Goal: Use online tool/utility

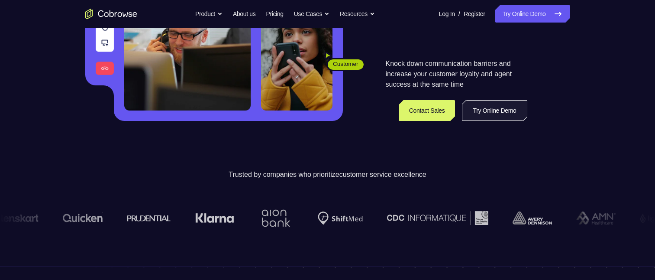
drag, startPoint x: 0, startPoint y: 0, endPoint x: 471, endPoint y: 107, distance: 483.3
click at [471, 107] on link "Try Online Demo" at bounding box center [494, 110] width 65 height 21
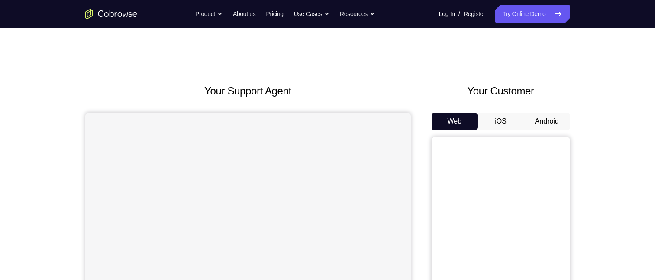
scroll to position [87, 0]
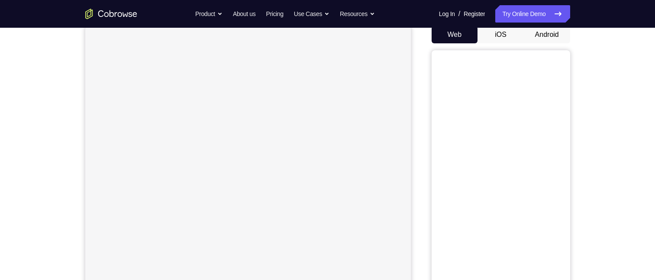
click at [553, 37] on button "Android" at bounding box center [547, 34] width 46 height 17
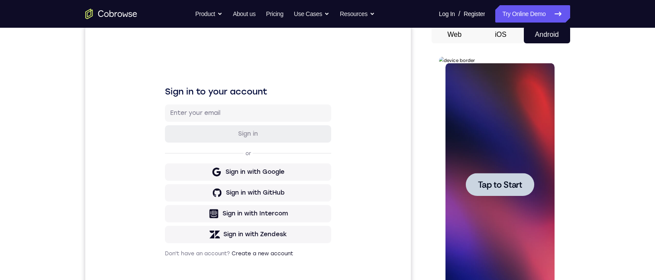
scroll to position [130, 0]
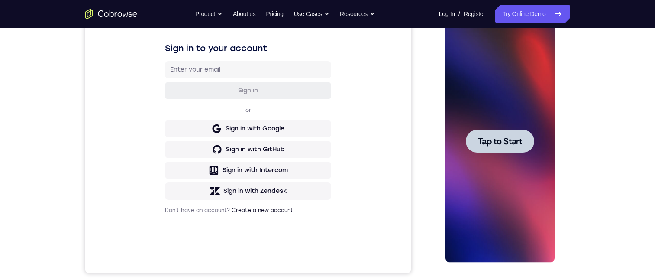
click at [479, 144] on span "Tap to Start" at bounding box center [500, 141] width 44 height 9
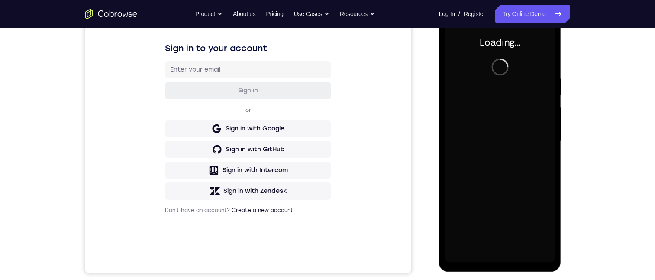
click at [479, 144] on div at bounding box center [500, 141] width 109 height 243
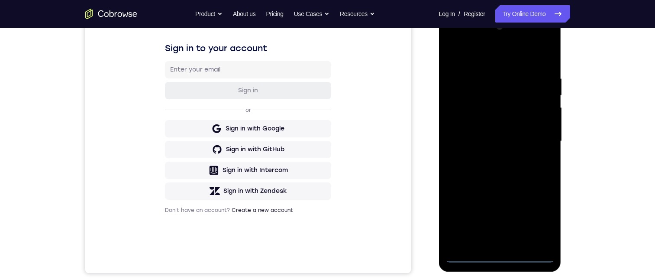
click at [499, 256] on div at bounding box center [500, 141] width 109 height 243
click at [535, 220] on div at bounding box center [500, 141] width 109 height 243
click at [483, 63] on div at bounding box center [500, 141] width 109 height 243
click at [486, 94] on div at bounding box center [500, 141] width 109 height 243
click at [474, 160] on div at bounding box center [500, 141] width 109 height 243
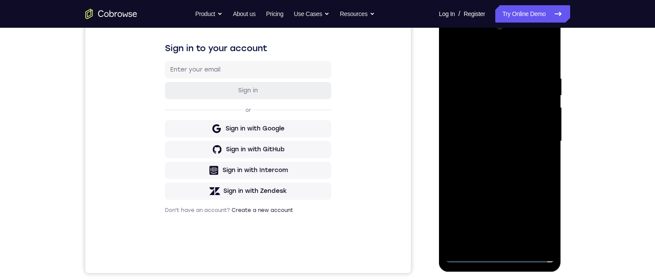
click at [452, 111] on div at bounding box center [500, 141] width 109 height 243
click at [524, 238] on div at bounding box center [500, 141] width 109 height 243
click at [473, 256] on div at bounding box center [500, 141] width 109 height 243
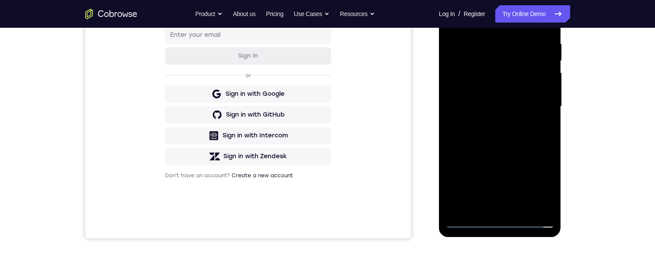
scroll to position [87, 0]
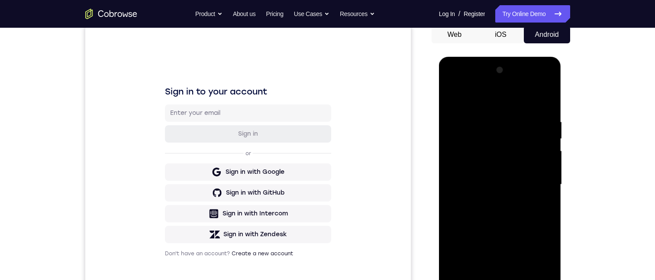
click at [453, 84] on div at bounding box center [500, 184] width 109 height 243
click at [542, 186] on div at bounding box center [500, 184] width 109 height 243
click at [491, 199] on div at bounding box center [500, 184] width 109 height 243
click at [499, 173] on div at bounding box center [500, 184] width 109 height 243
click at [509, 165] on div at bounding box center [500, 184] width 109 height 243
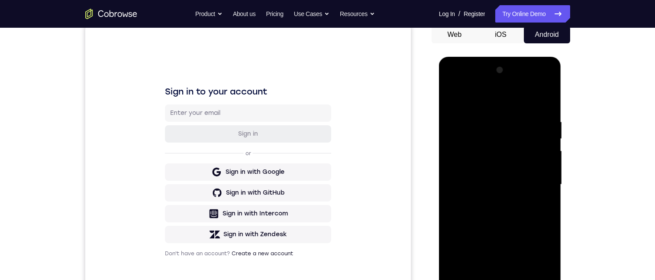
click at [499, 188] on div at bounding box center [500, 184] width 109 height 243
click at [543, 218] on div at bounding box center [500, 184] width 109 height 243
click at [506, 232] on div at bounding box center [500, 184] width 109 height 243
click at [542, 194] on div at bounding box center [500, 184] width 109 height 243
click at [457, 169] on div at bounding box center [500, 184] width 109 height 243
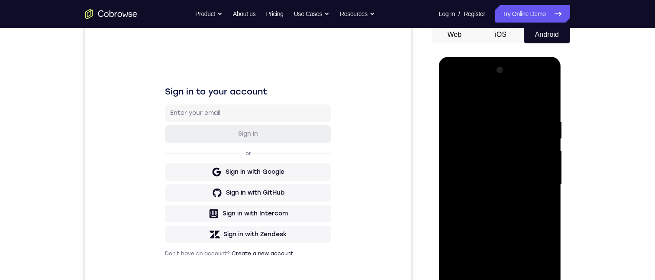
click at [497, 166] on div at bounding box center [500, 184] width 109 height 243
click at [546, 170] on div at bounding box center [500, 184] width 109 height 243
click at [499, 185] on div at bounding box center [500, 184] width 109 height 243
click at [502, 214] on div at bounding box center [500, 184] width 109 height 243
click at [509, 240] on div at bounding box center [500, 184] width 109 height 243
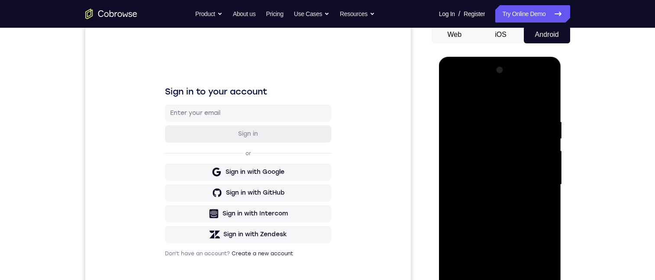
click at [511, 234] on div at bounding box center [500, 184] width 109 height 243
click at [502, 183] on div at bounding box center [500, 184] width 109 height 243
click at [448, 101] on div at bounding box center [500, 184] width 109 height 243
click at [451, 99] on div at bounding box center [500, 184] width 109 height 243
click at [451, 97] on div at bounding box center [500, 184] width 109 height 243
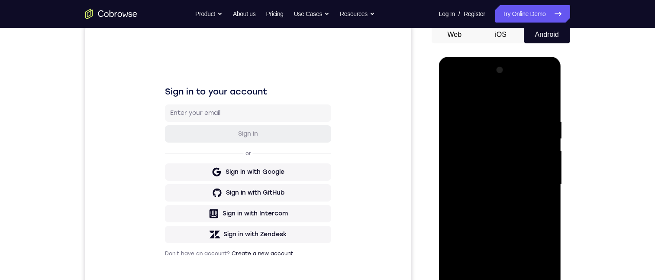
scroll to position [217, 0]
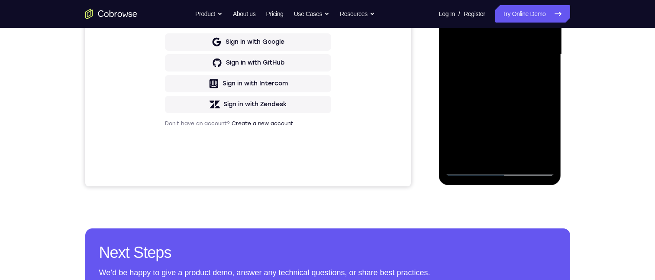
click at [514, 144] on div at bounding box center [500, 54] width 109 height 243
click at [510, 150] on div at bounding box center [500, 54] width 109 height 243
click at [453, 0] on div at bounding box center [500, 54] width 109 height 243
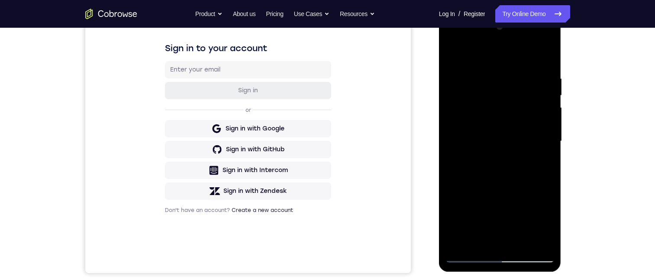
click at [539, 145] on div at bounding box center [500, 141] width 109 height 243
click at [489, 157] on div at bounding box center [500, 141] width 109 height 243
click at [508, 135] on div at bounding box center [500, 141] width 109 height 243
click at [492, 98] on div at bounding box center [500, 141] width 109 height 243
click at [488, 124] on div at bounding box center [500, 141] width 109 height 243
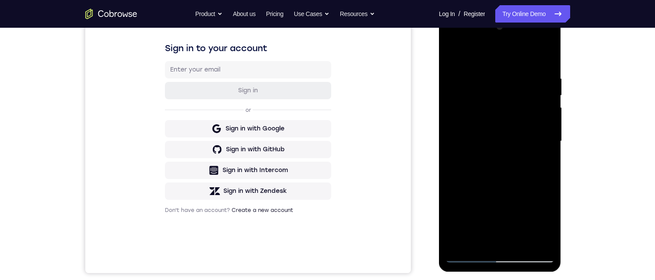
click at [471, 125] on div at bounding box center [500, 141] width 109 height 243
click at [540, 124] on div at bounding box center [500, 141] width 109 height 243
click at [496, 147] on div at bounding box center [500, 141] width 109 height 243
click at [493, 144] on div at bounding box center [500, 141] width 109 height 243
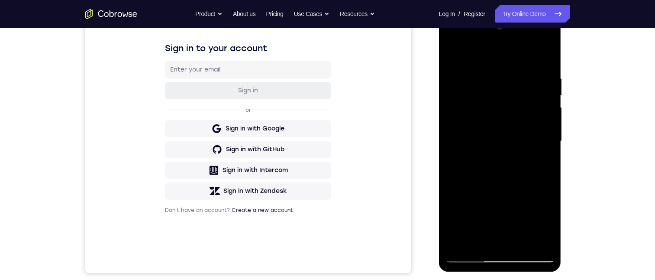
click at [493, 144] on div at bounding box center [500, 141] width 109 height 243
click at [501, 144] on div at bounding box center [500, 141] width 109 height 243
click at [509, 142] on div at bounding box center [500, 141] width 109 height 243
click at [468, 161] on div at bounding box center [500, 141] width 109 height 243
click at [487, 192] on div at bounding box center [500, 141] width 109 height 243
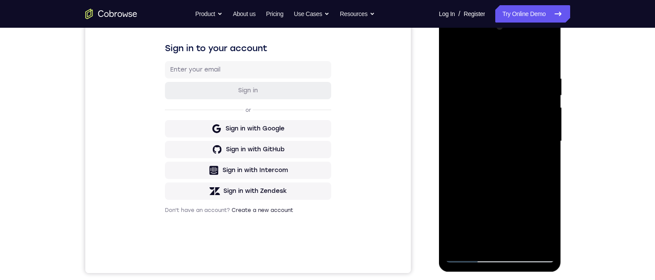
click at [523, 192] on div at bounding box center [500, 141] width 109 height 243
click at [496, 99] on div at bounding box center [500, 141] width 109 height 243
click at [503, 134] on div at bounding box center [500, 141] width 109 height 243
click at [502, 140] on div at bounding box center [500, 141] width 109 height 243
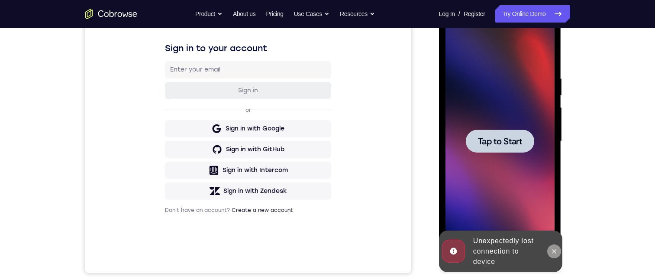
click at [561, 253] on button at bounding box center [555, 251] width 14 height 14
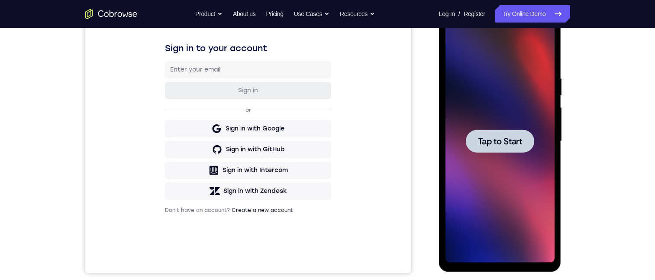
click at [500, 150] on div at bounding box center [500, 141] width 68 height 23
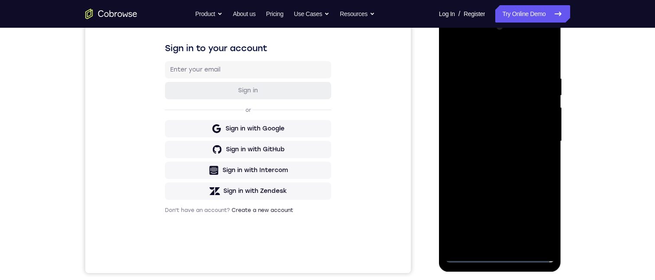
click at [503, 251] on div at bounding box center [500, 141] width 109 height 243
click at [500, 256] on div at bounding box center [500, 141] width 109 height 243
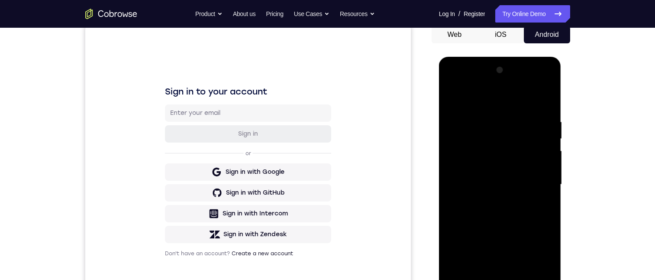
click at [541, 260] on div at bounding box center [500, 184] width 109 height 243
click at [487, 97] on div at bounding box center [500, 184] width 109 height 243
click at [537, 179] on div at bounding box center [500, 184] width 109 height 243
click at [497, 190] on div at bounding box center [500, 184] width 109 height 243
click at [494, 183] on div at bounding box center [500, 184] width 109 height 243
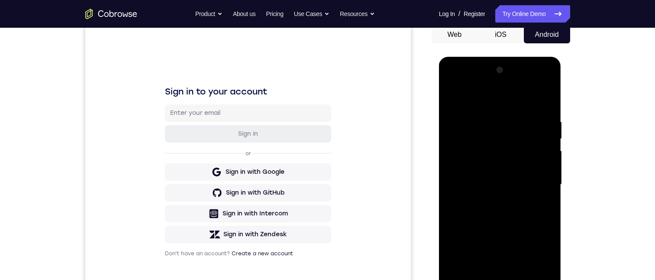
click at [494, 183] on div at bounding box center [500, 184] width 109 height 243
click at [496, 191] on div at bounding box center [500, 184] width 109 height 243
click at [450, 86] on div at bounding box center [500, 184] width 109 height 243
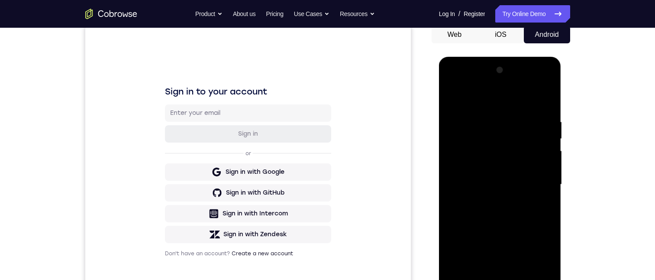
click at [496, 139] on div at bounding box center [500, 184] width 109 height 243
click at [482, 189] on div at bounding box center [500, 184] width 109 height 243
click at [471, 152] on div at bounding box center [500, 184] width 109 height 243
click at [489, 184] on div at bounding box center [500, 184] width 109 height 243
click at [486, 166] on div at bounding box center [500, 184] width 109 height 243
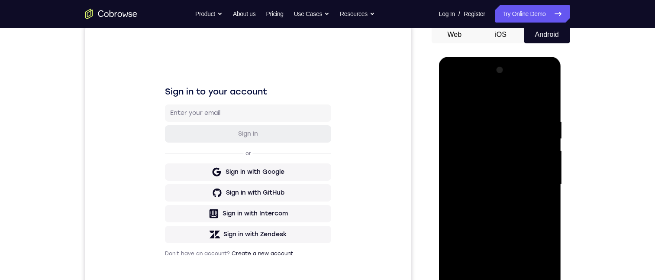
click at [499, 191] on div at bounding box center [500, 184] width 109 height 243
drag, startPoint x: 500, startPoint y: 209, endPoint x: 878, endPoint y: 247, distance: 379.6
click at [500, 209] on div at bounding box center [500, 184] width 109 height 243
click at [454, 82] on div at bounding box center [500, 184] width 109 height 243
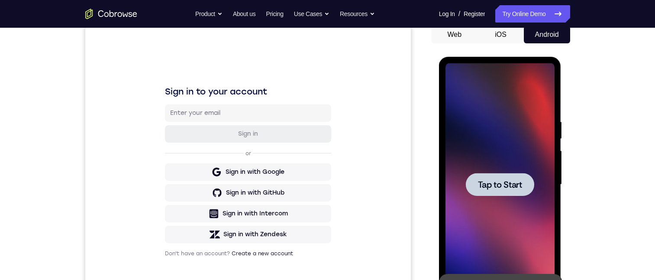
scroll to position [0, 0]
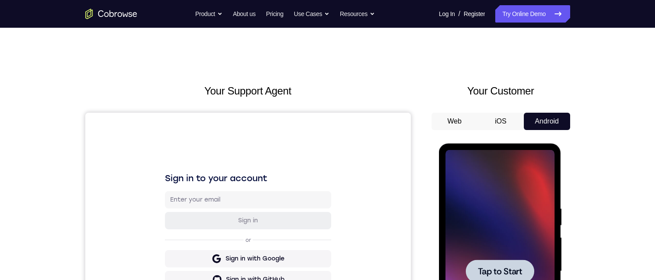
drag, startPoint x: 61, startPoint y: 0, endPoint x: 501, endPoint y: 117, distance: 455.3
click at [503, 117] on button "iOS" at bounding box center [501, 121] width 46 height 17
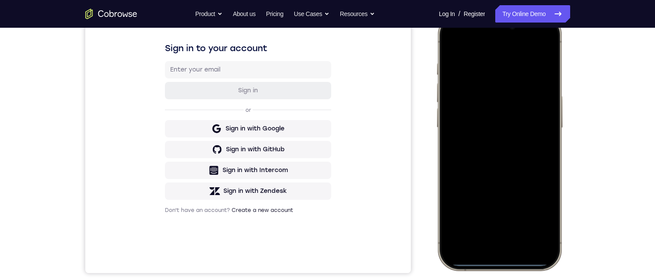
drag, startPoint x: 505, startPoint y: 222, endPoint x: 495, endPoint y: 237, distance: 18.1
click at [503, 214] on div at bounding box center [499, 141] width 114 height 247
drag, startPoint x: 495, startPoint y: 264, endPoint x: 499, endPoint y: 251, distance: 13.8
click at [499, 253] on div at bounding box center [499, 141] width 114 height 247
click at [496, 259] on div at bounding box center [499, 141] width 114 height 247
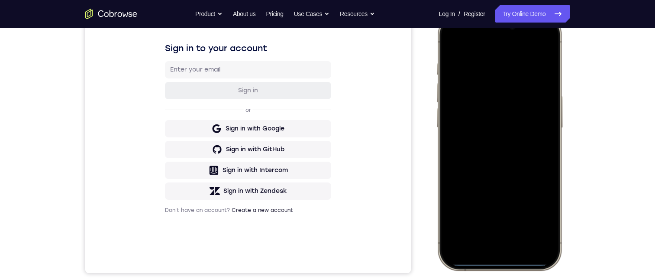
drag, startPoint x: 495, startPoint y: 262, endPoint x: 510, endPoint y: 235, distance: 30.8
click at [510, 235] on div at bounding box center [499, 141] width 114 height 247
drag, startPoint x: 505, startPoint y: 261, endPoint x: 507, endPoint y: 256, distance: 5.9
click at [512, 236] on div at bounding box center [499, 141] width 114 height 247
drag, startPoint x: 515, startPoint y: 236, endPoint x: 517, endPoint y: 224, distance: 12.3
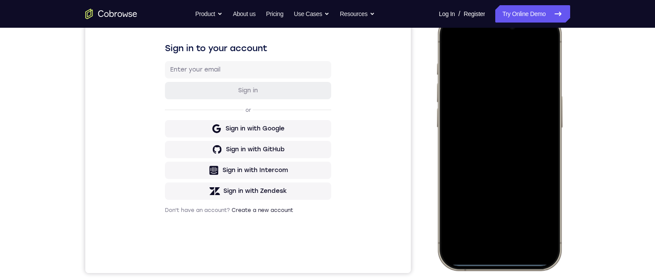
click at [517, 225] on div at bounding box center [499, 141] width 114 height 247
drag, startPoint x: 546, startPoint y: 148, endPoint x: 847, endPoint y: 123, distance: 302.6
click at [436, 114] on html "Online web based iOS Simulators and Android Emulators. Run iPhone, iPad, Mobile…" at bounding box center [501, 143] width 130 height 260
drag, startPoint x: 506, startPoint y: 258, endPoint x: 508, endPoint y: 238, distance: 20.4
click at [508, 238] on div at bounding box center [499, 141] width 114 height 247
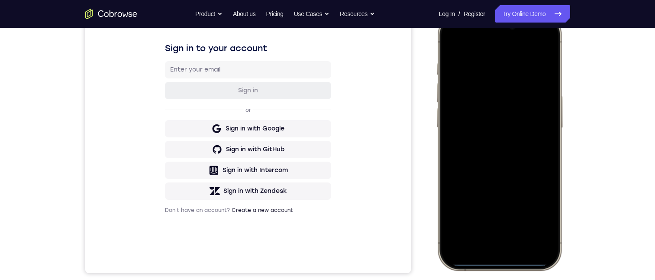
click at [490, 266] on div at bounding box center [499, 141] width 127 height 257
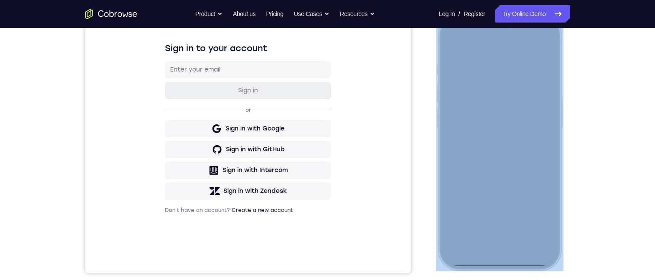
drag, startPoint x: 490, startPoint y: 266, endPoint x: 502, endPoint y: 262, distance: 11.8
click at [491, 253] on div at bounding box center [499, 141] width 127 height 257
click at [503, 262] on div at bounding box center [499, 141] width 114 height 247
click at [526, 243] on div at bounding box center [499, 141] width 114 height 247
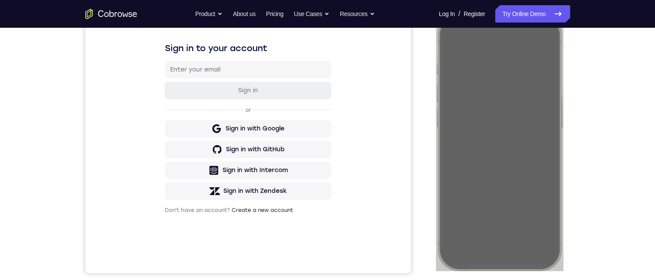
click at [592, 244] on div "Your Support Agent Your Customer Web iOS Android Next Steps We’d be happy to gi…" at bounding box center [328, 183] width 555 height 571
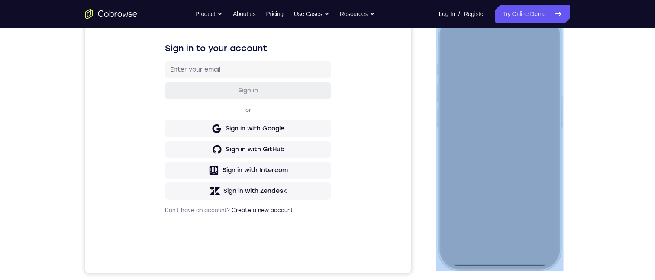
click at [447, 48] on div at bounding box center [499, 141] width 114 height 247
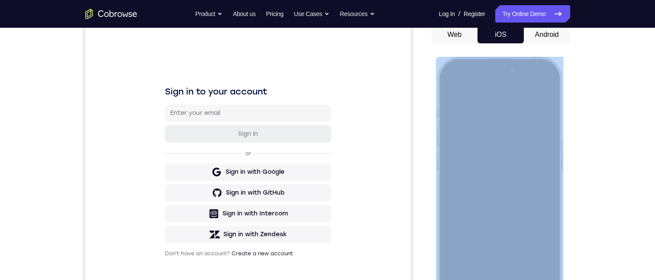
click at [502, 84] on div at bounding box center [499, 185] width 114 height 247
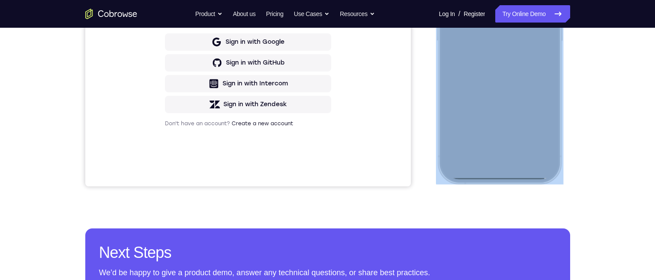
click at [497, 175] on div at bounding box center [499, 55] width 114 height 247
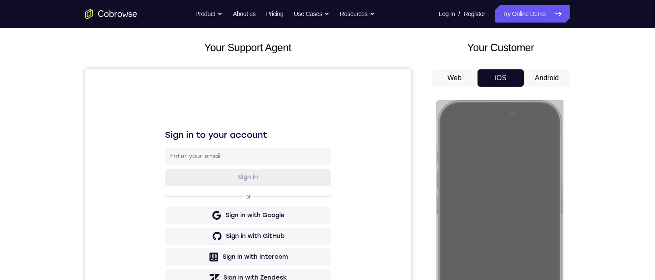
click at [533, 81] on button "Android" at bounding box center [547, 77] width 46 height 17
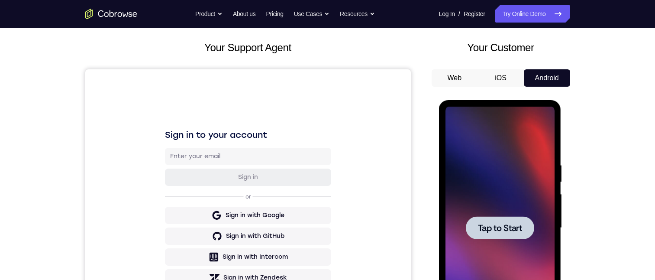
click at [448, 74] on div "Your Customer Web iOS Android" at bounding box center [501, 200] width 139 height 320
click at [451, 78] on button "Web" at bounding box center [455, 77] width 46 height 17
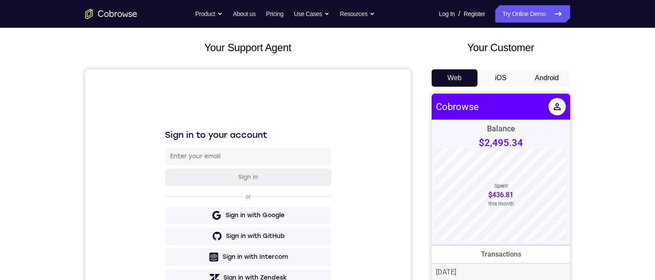
click at [546, 78] on button "Android" at bounding box center [547, 77] width 46 height 17
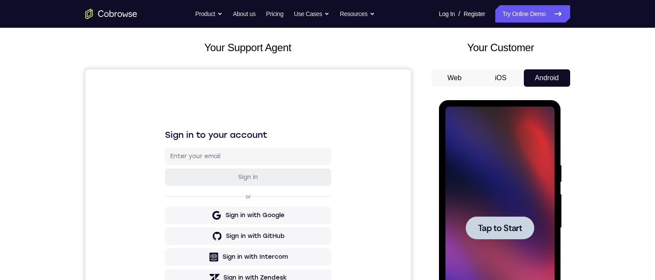
click at [496, 232] on span "Tap to Start" at bounding box center [500, 228] width 44 height 9
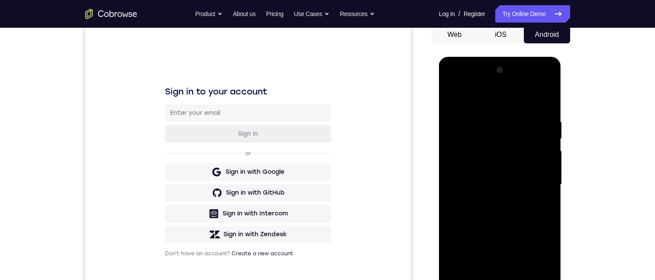
scroll to position [201, 0]
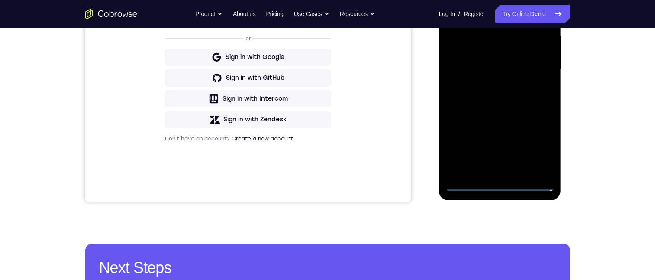
drag, startPoint x: 535, startPoint y: 186, endPoint x: 1008, endPoint y: 89, distance: 483.0
click at [535, 186] on div at bounding box center [500, 69] width 109 height 243
drag, startPoint x: 503, startPoint y: 192, endPoint x: 501, endPoint y: 183, distance: 9.6
click at [501, 183] on div at bounding box center [500, 69] width 109 height 243
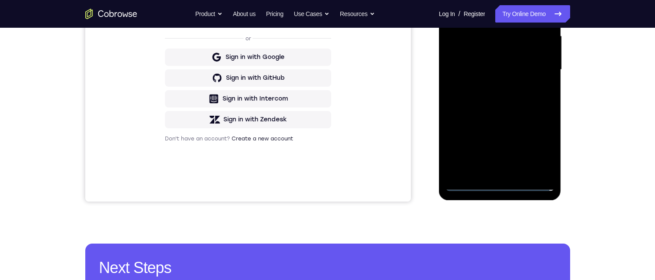
click at [501, 184] on div at bounding box center [500, 69] width 109 height 243
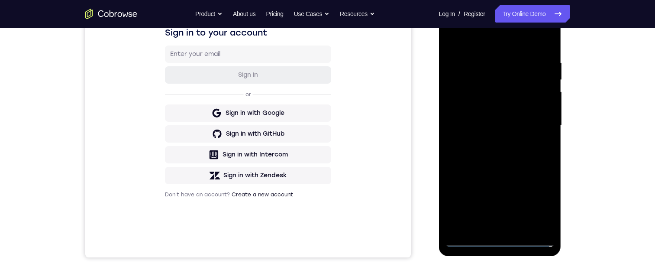
click at [503, 234] on div at bounding box center [500, 125] width 109 height 243
click at [497, 239] on div at bounding box center [500, 125] width 109 height 243
click at [504, 237] on div at bounding box center [500, 125] width 109 height 243
click at [504, 146] on div at bounding box center [500, 125] width 109 height 243
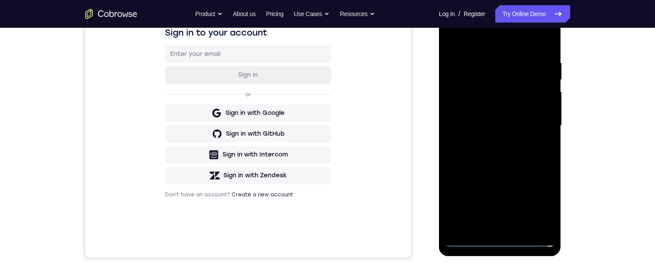
click at [516, 97] on div at bounding box center [500, 125] width 109 height 243
click at [501, 152] on div at bounding box center [500, 125] width 109 height 243
click at [485, 19] on div at bounding box center [500, 125] width 109 height 243
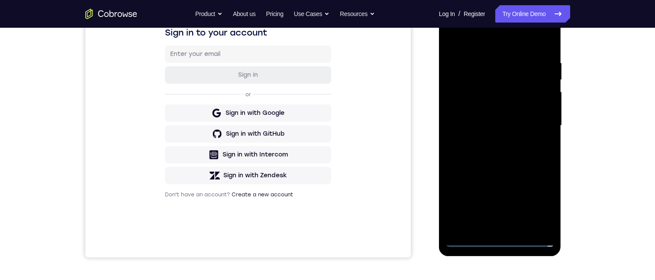
click at [510, 17] on div at bounding box center [500, 125] width 109 height 243
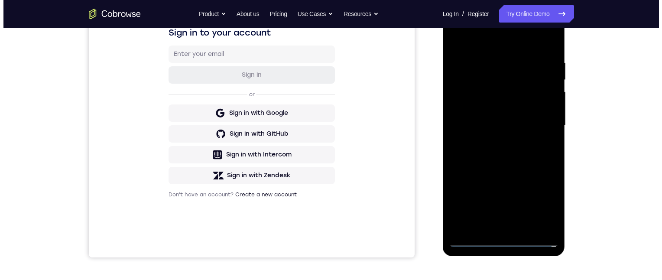
scroll to position [0, 0]
